Goal: Find specific page/section: Find specific page/section

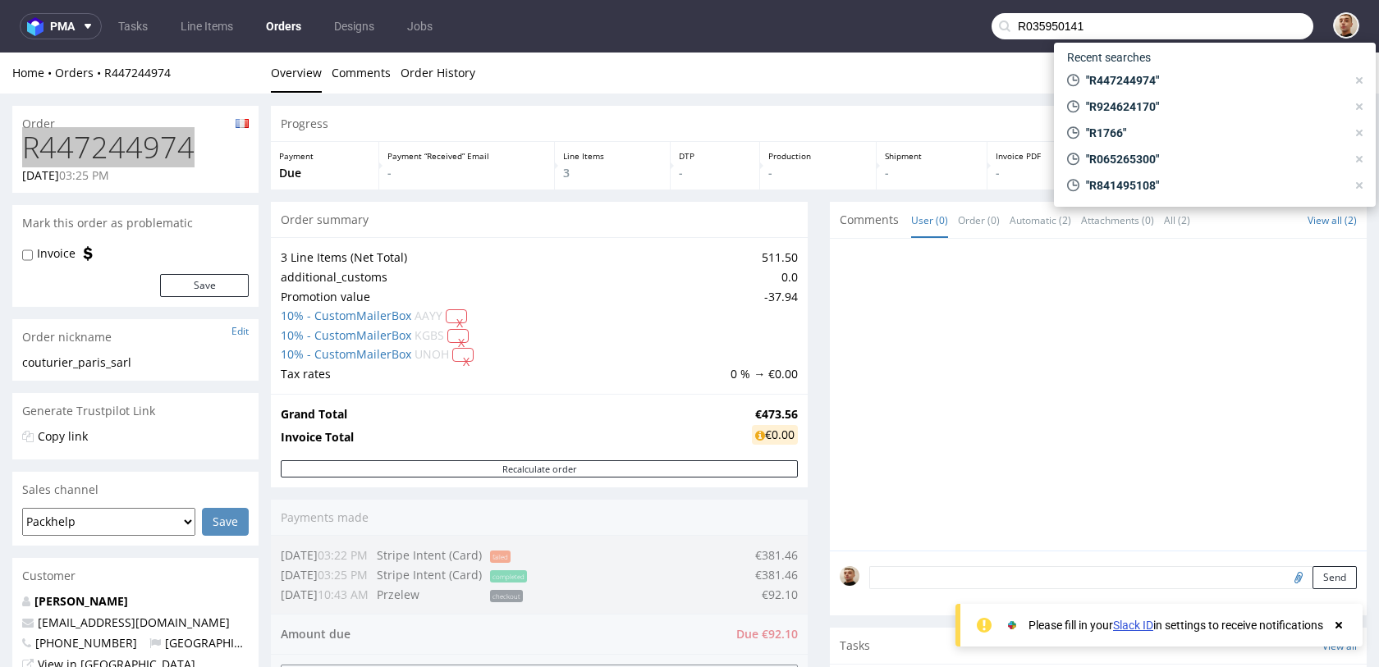
scroll to position [13, 0]
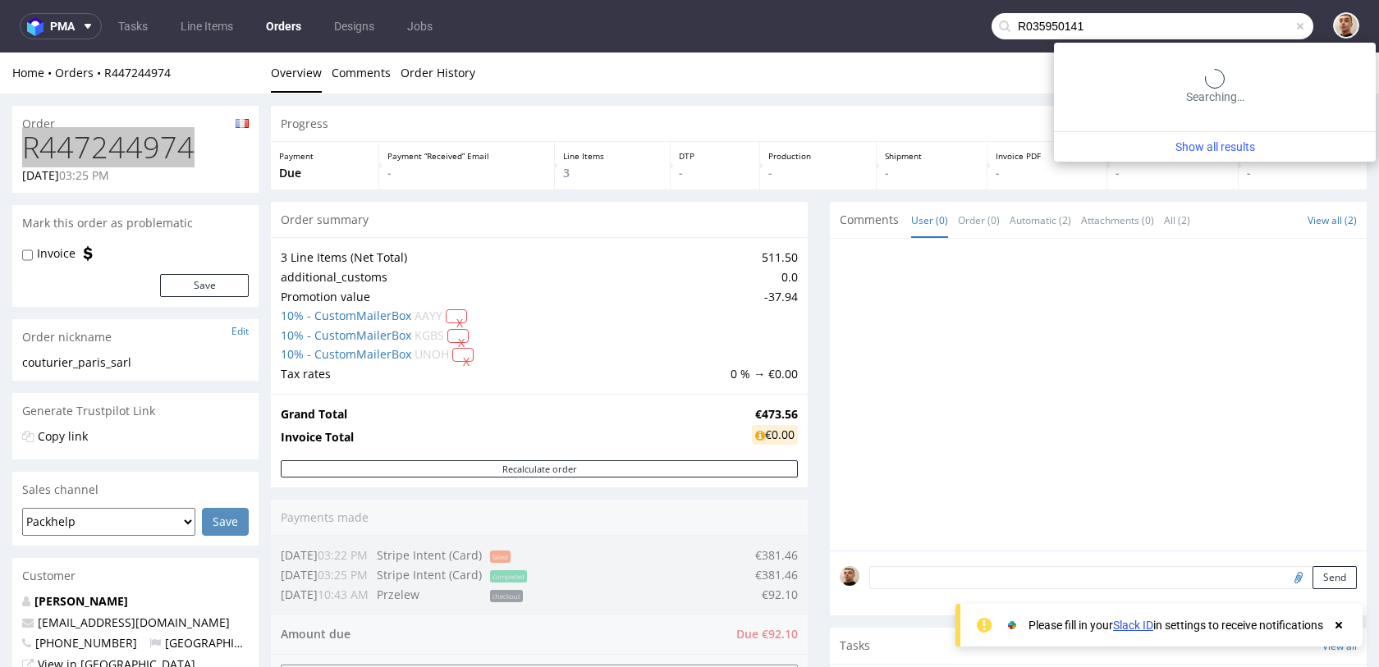
type input "R035950141"
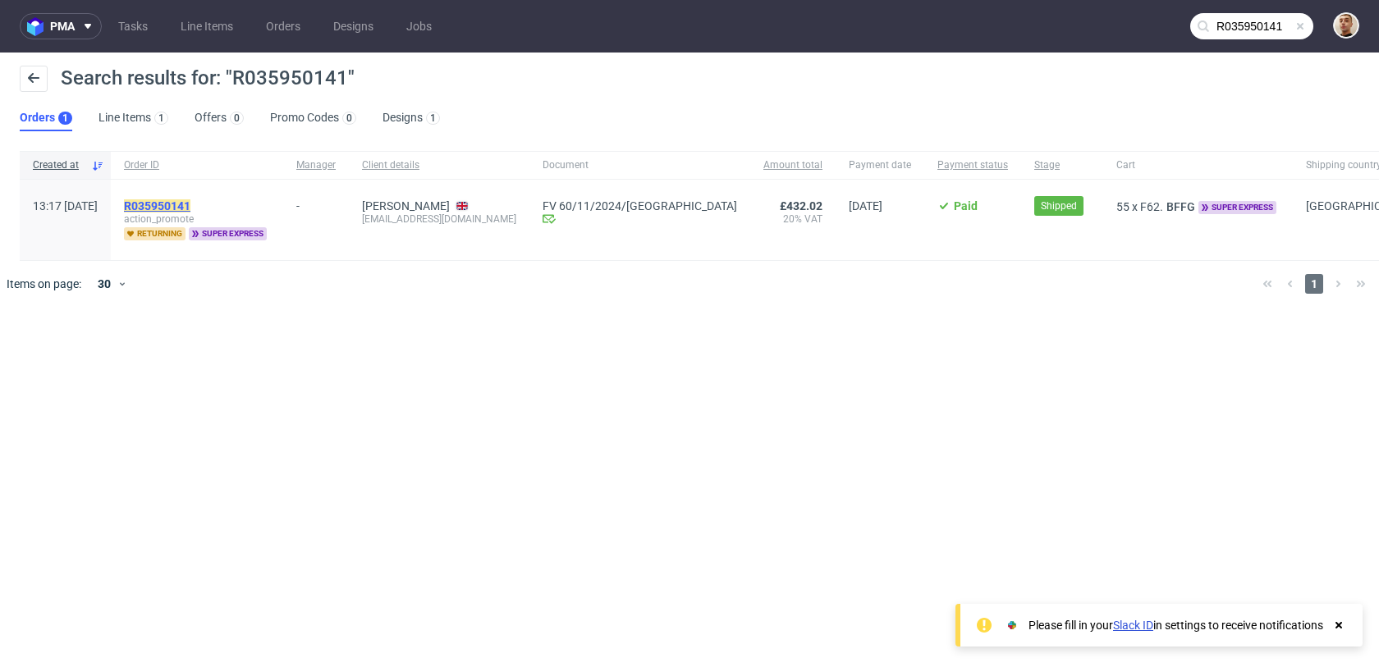
click at [190, 206] on mark "R035950141" at bounding box center [157, 205] width 66 height 13
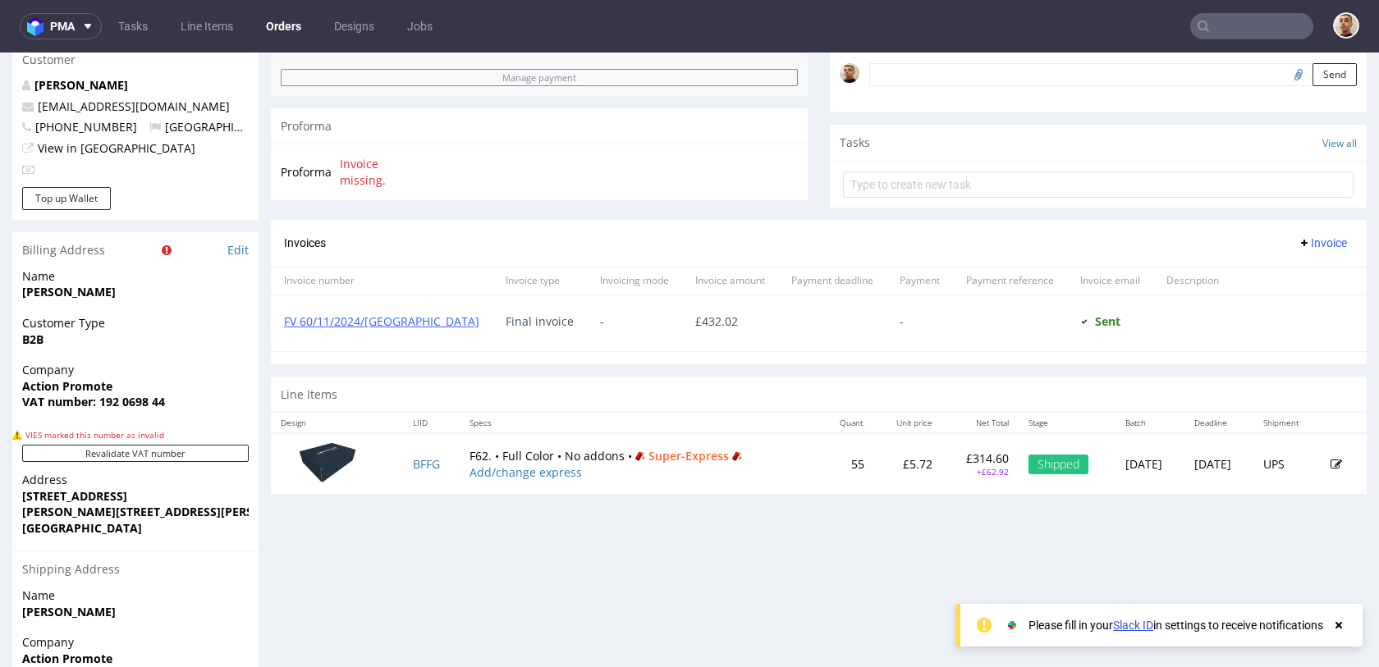
scroll to position [413, 0]
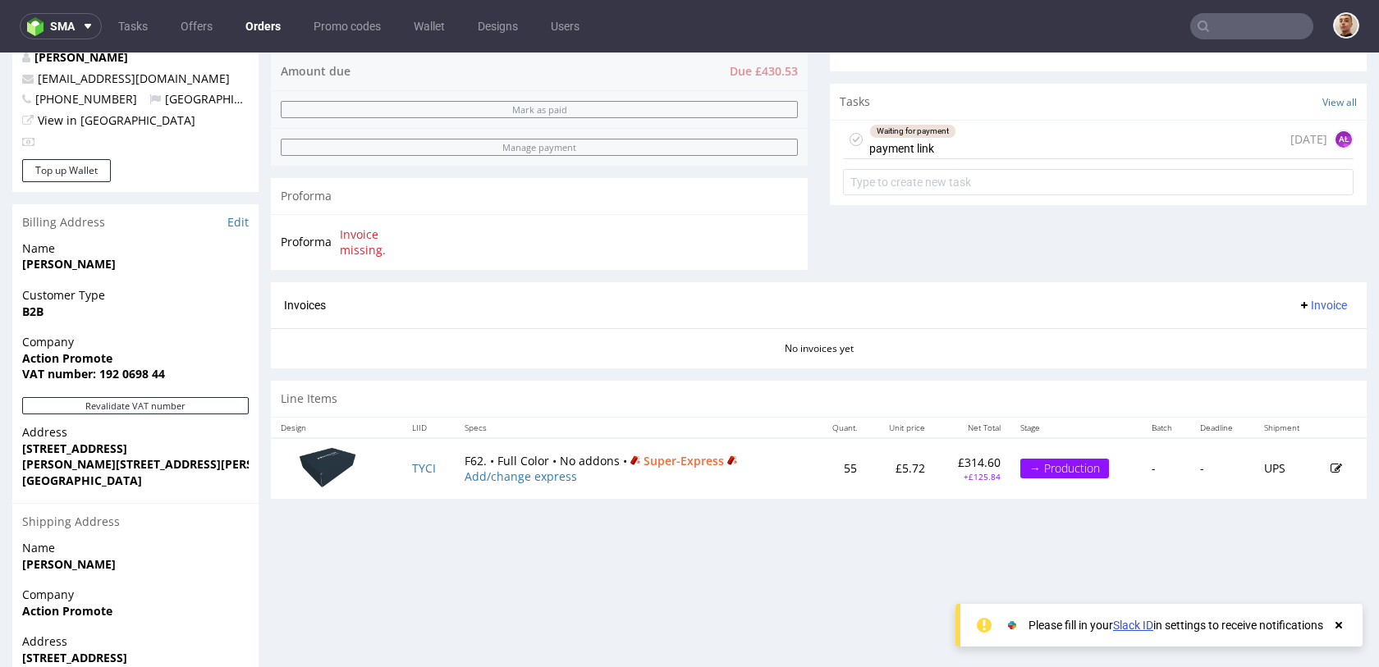
scroll to position [562, 0]
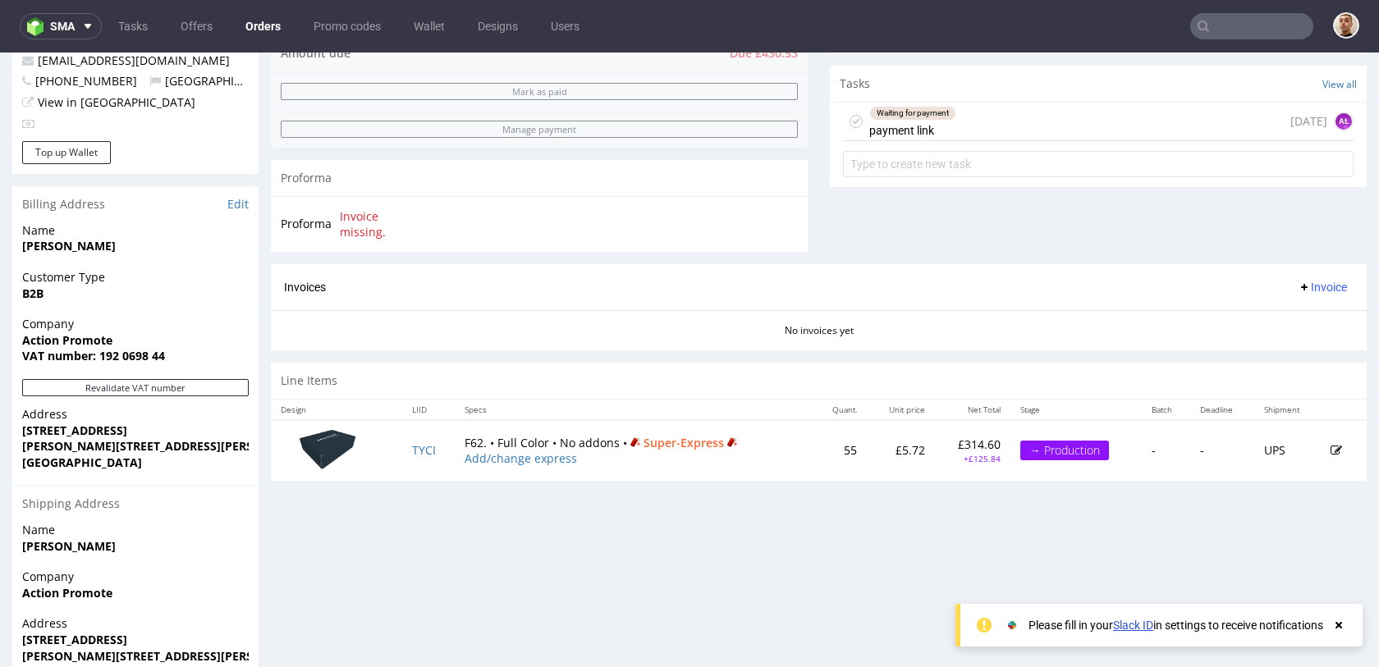
click at [650, 344] on section "Invoices Invoice No invoices yet" at bounding box center [819, 307] width 1096 height 86
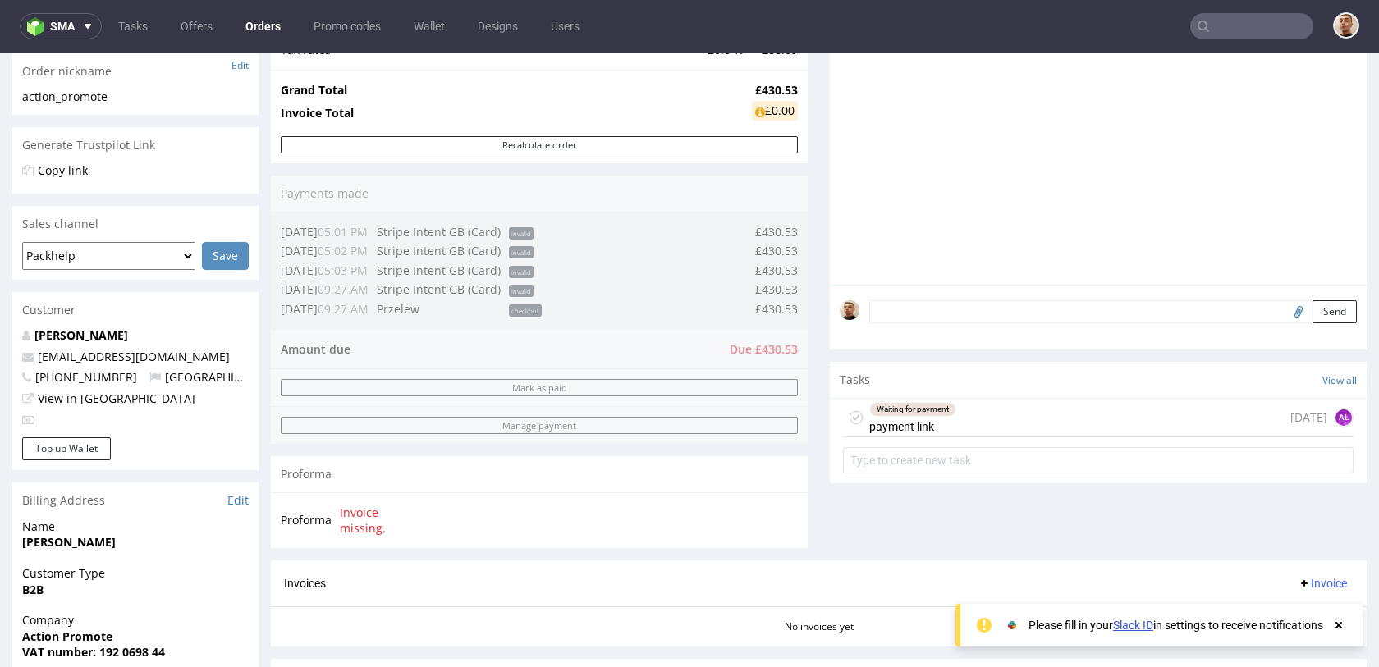
scroll to position [254, 0]
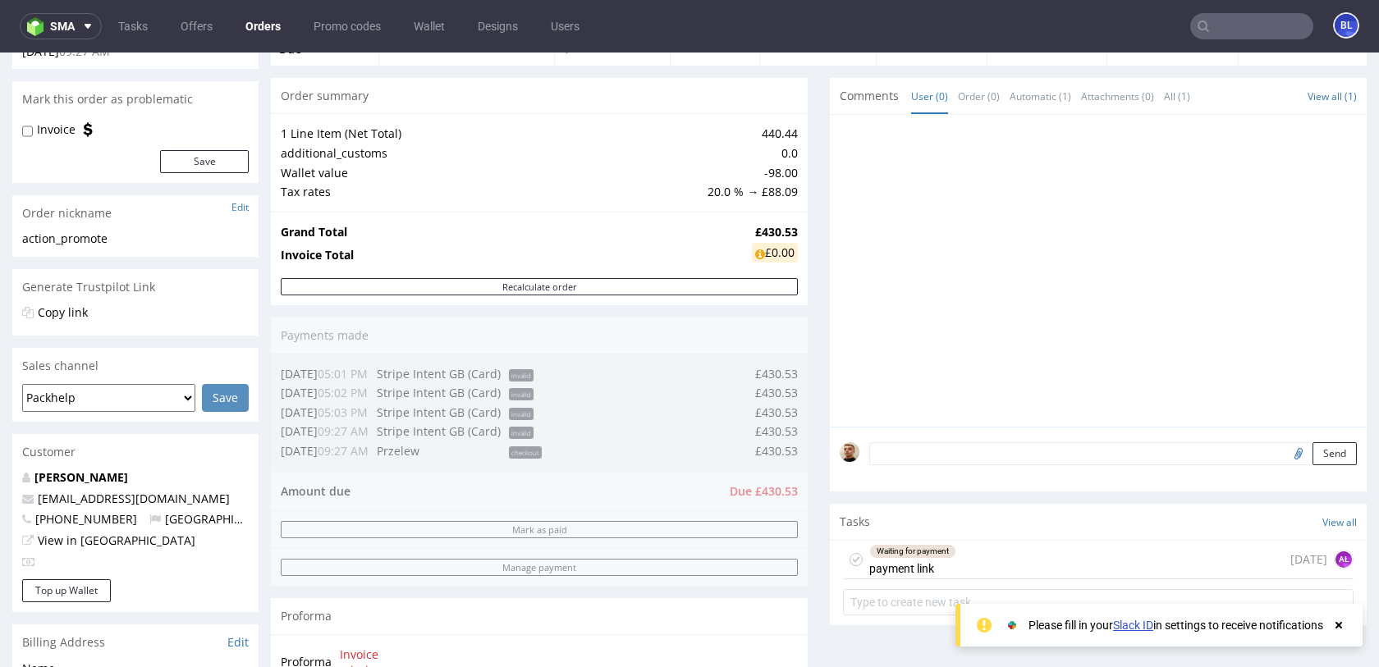
scroll to position [98, 0]
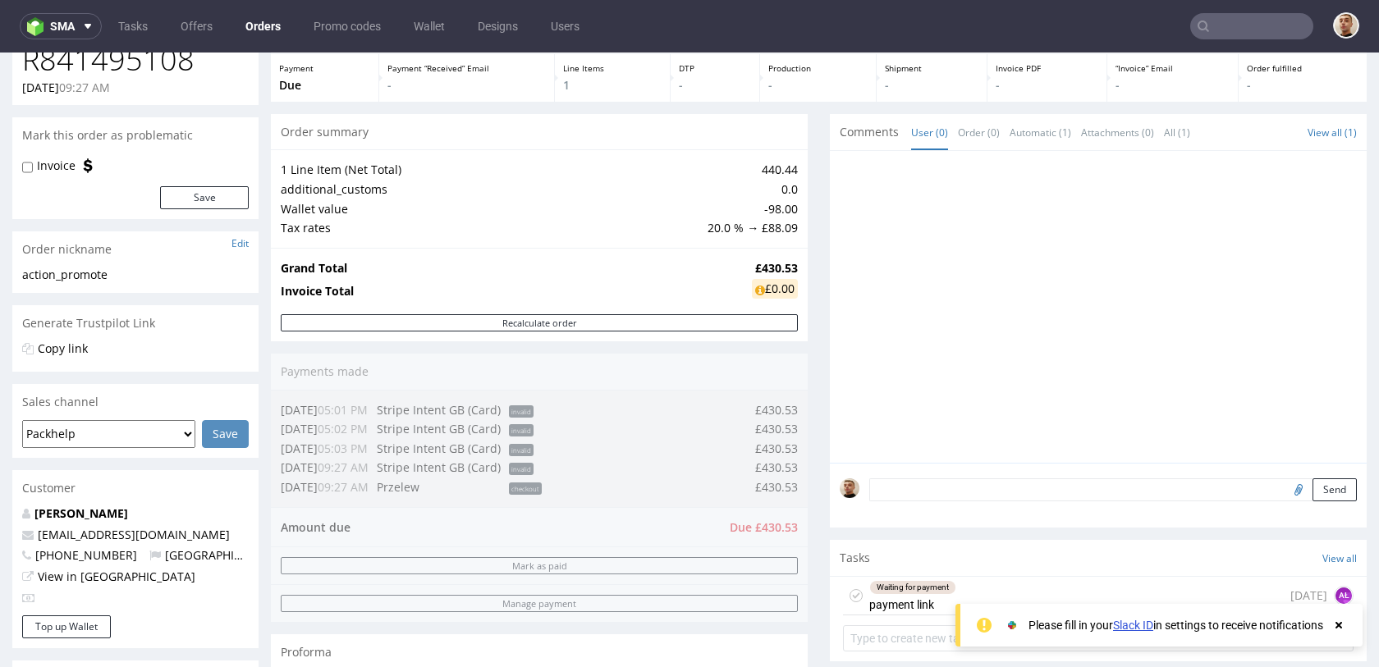
scroll to position [151, 0]
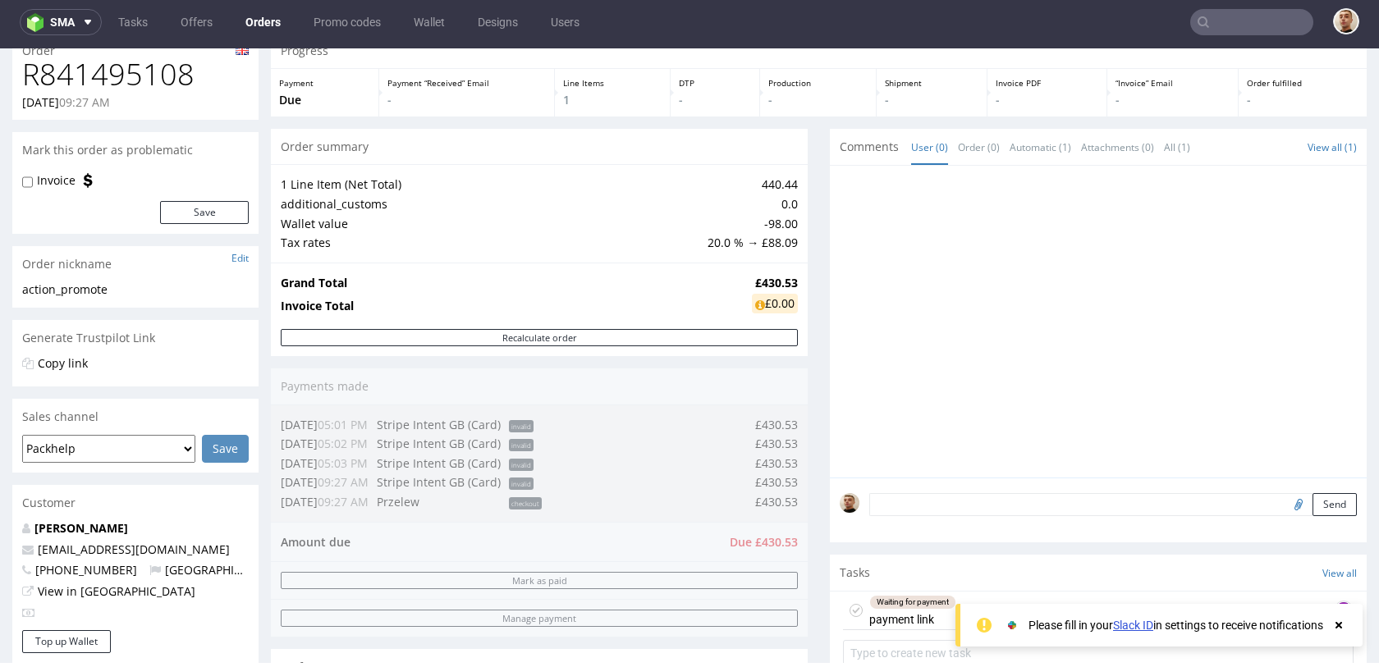
scroll to position [67, 0]
click at [139, 16] on link "Tasks" at bounding box center [132, 22] width 49 height 26
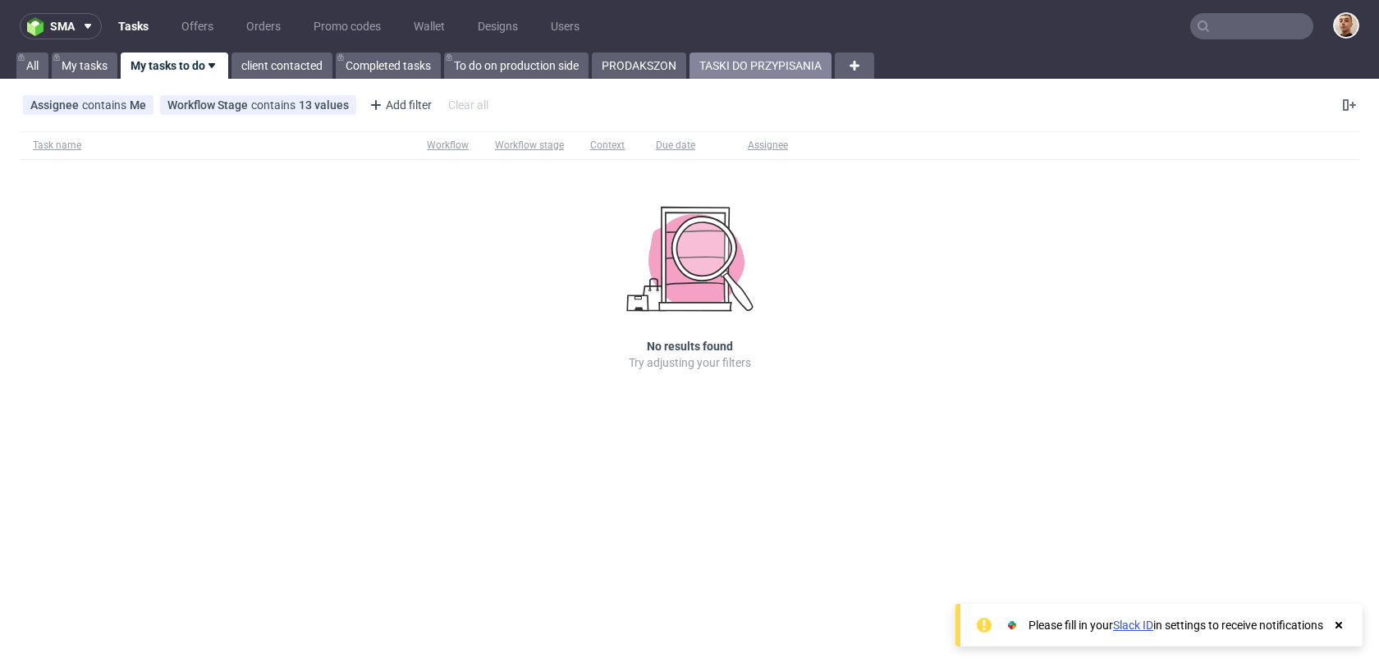
click at [781, 73] on link "TASKI DO PRZYPISANIA" at bounding box center [761, 66] width 142 height 26
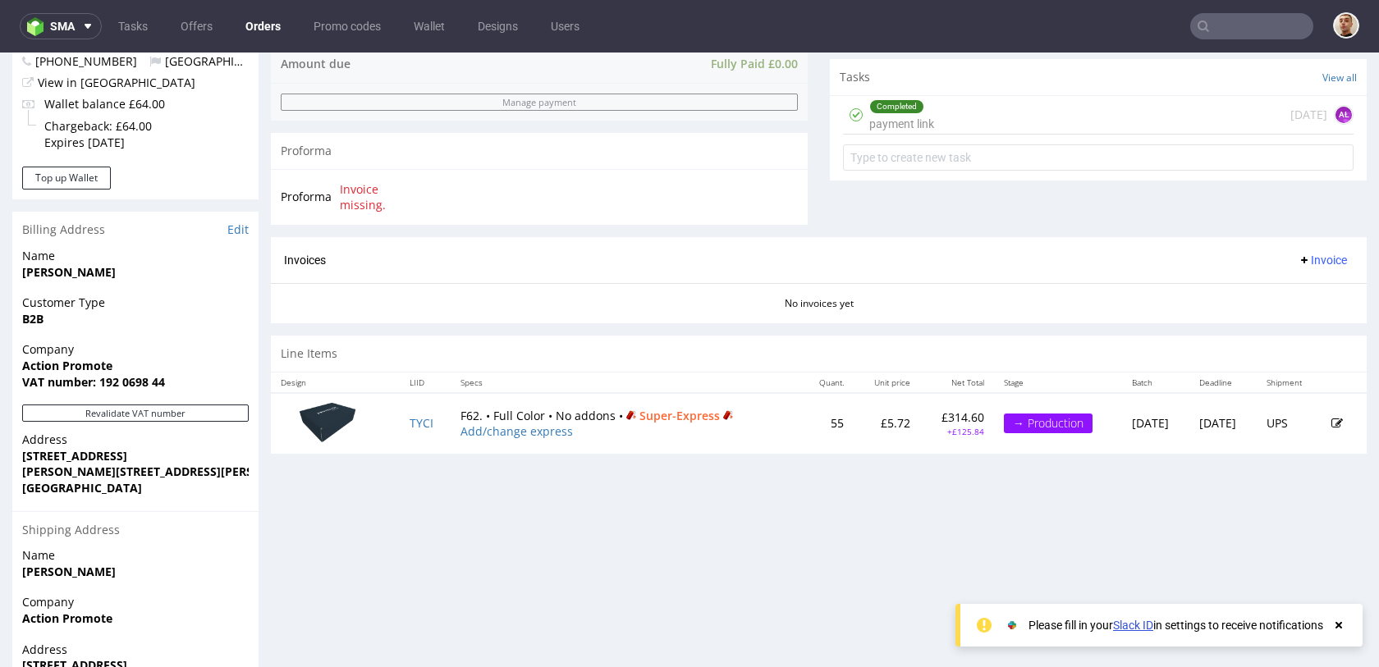
scroll to position [591, 0]
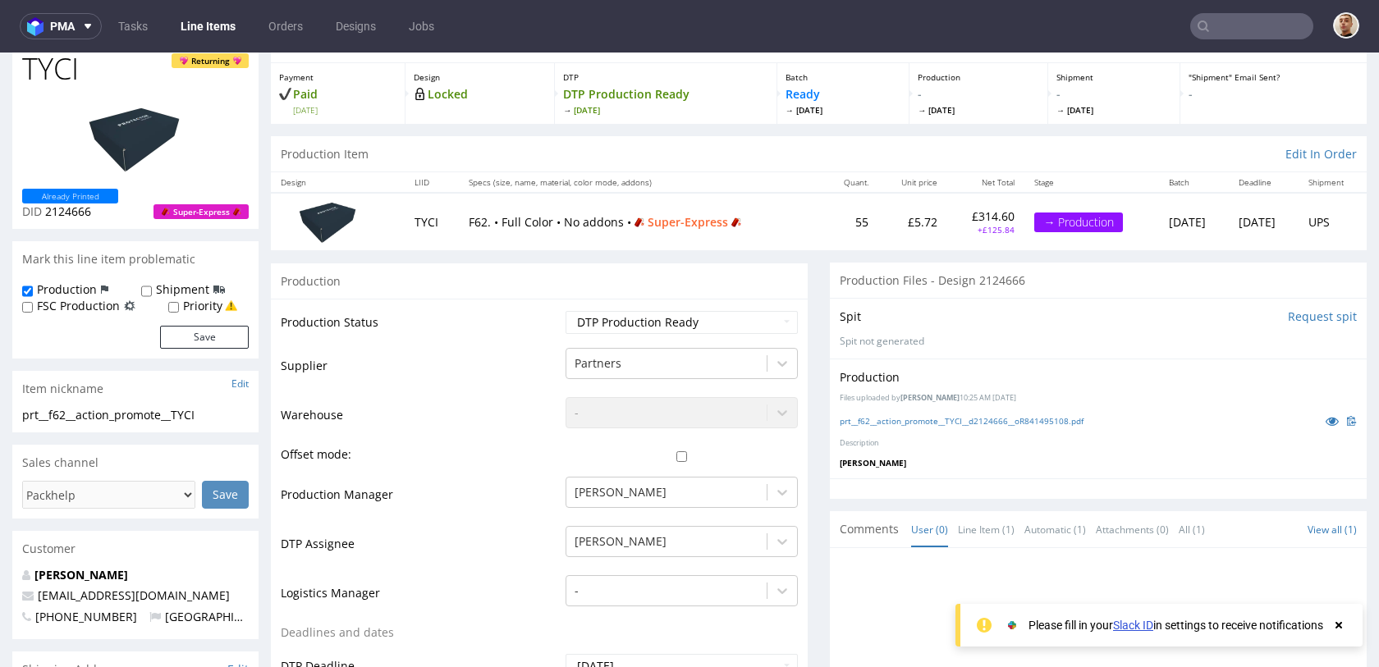
scroll to position [78, 0]
